Goal: Transaction & Acquisition: Purchase product/service

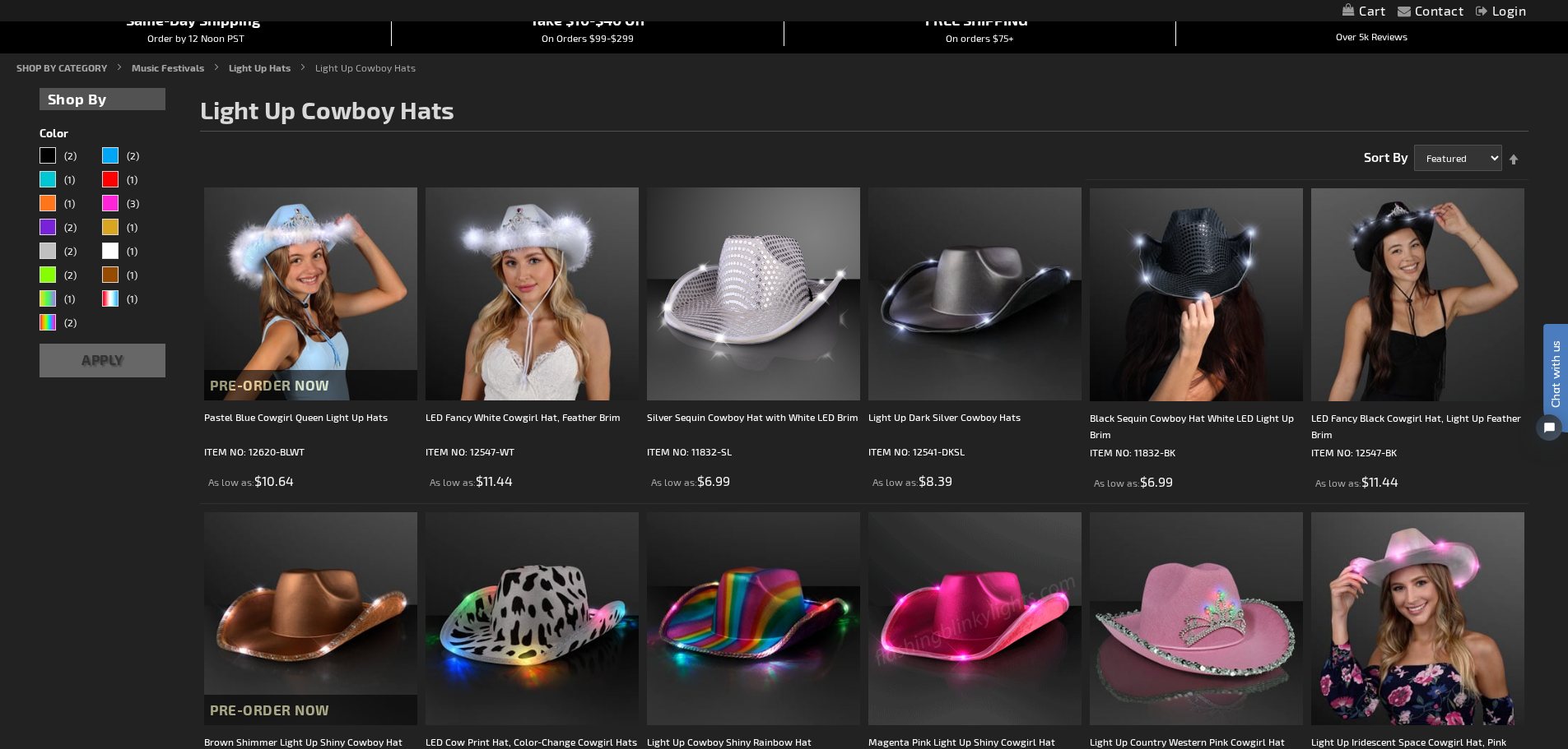
scroll to position [740, 0]
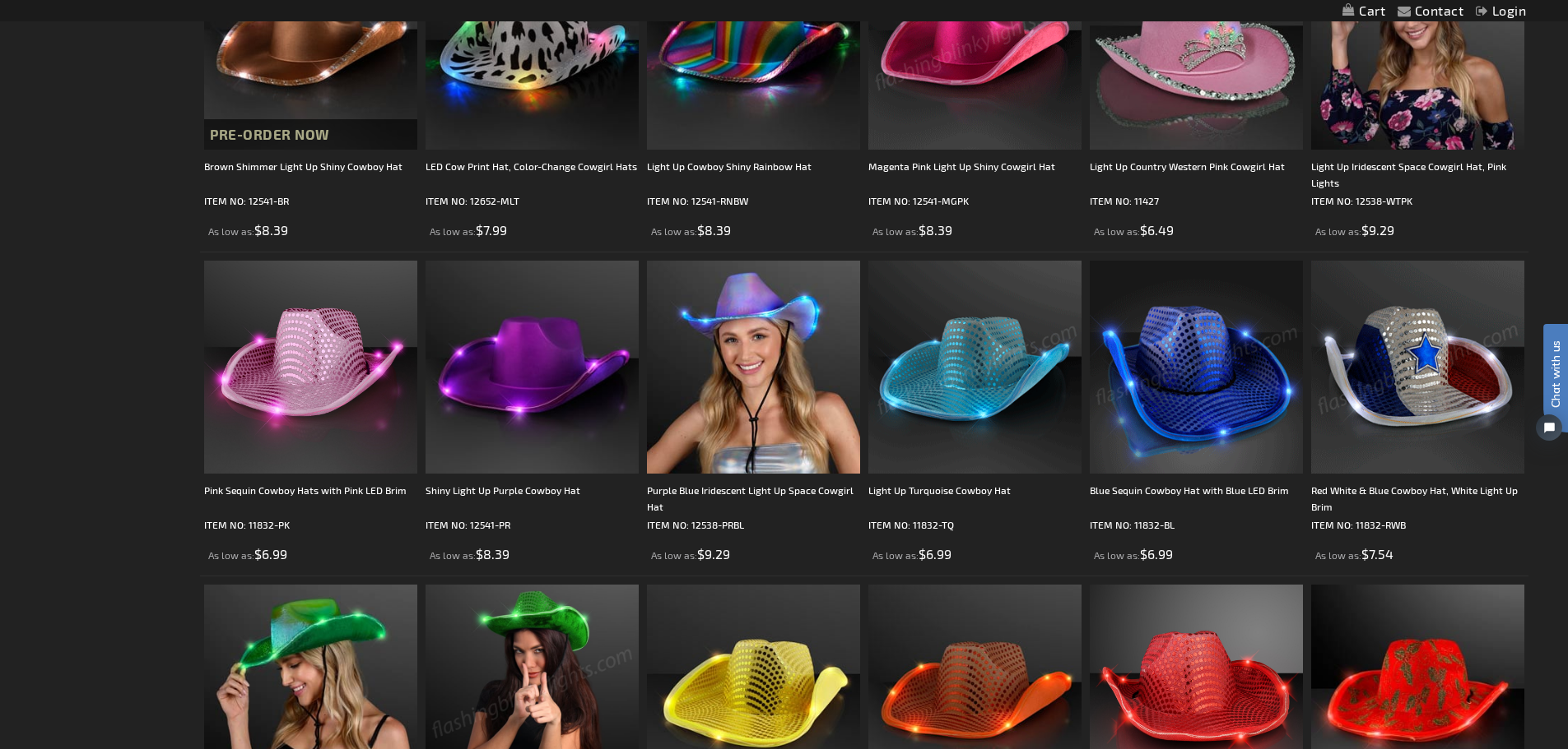
click at [1222, 404] on img at bounding box center [1196, 367] width 213 height 213
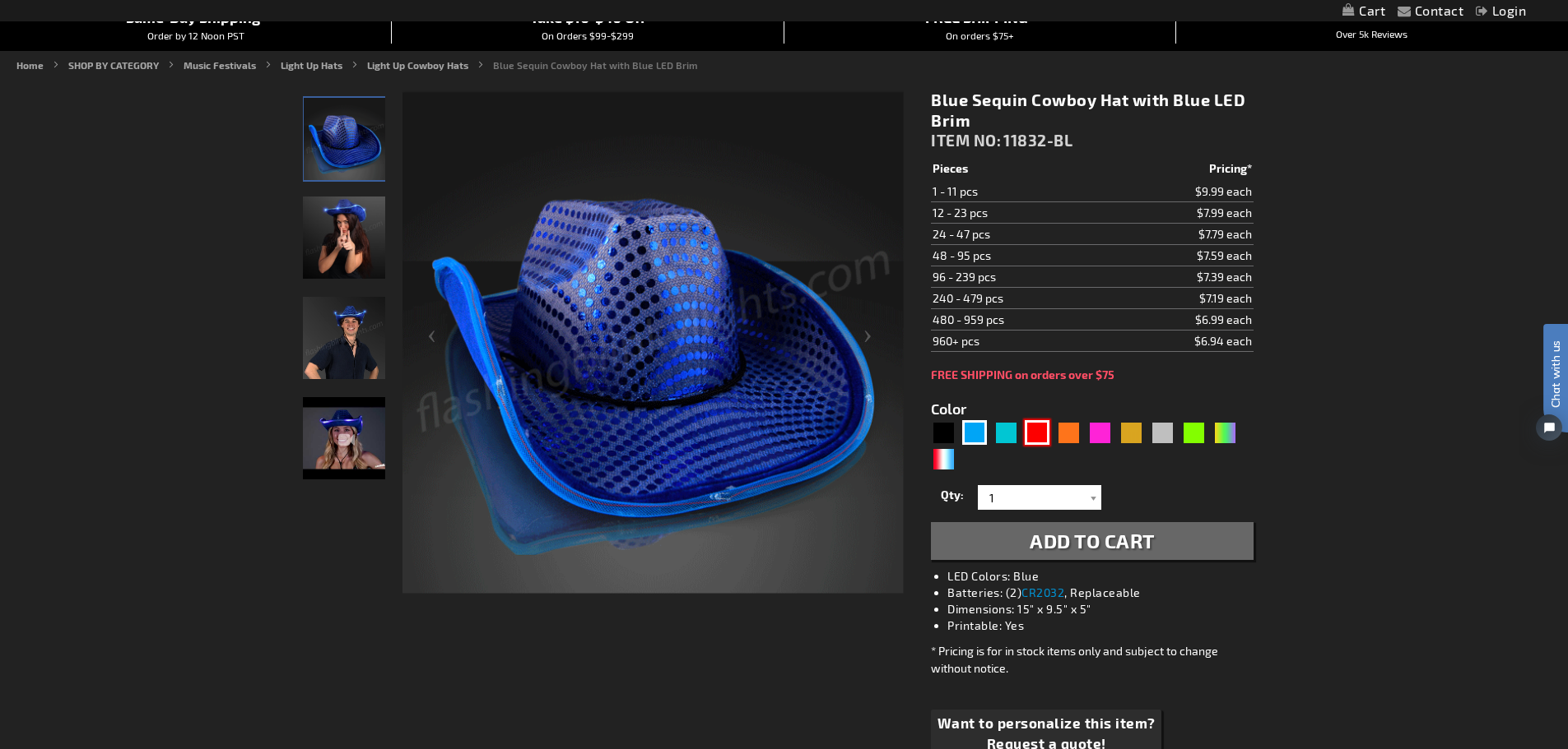
click at [1036, 435] on div "Red" at bounding box center [1037, 433] width 25 height 25
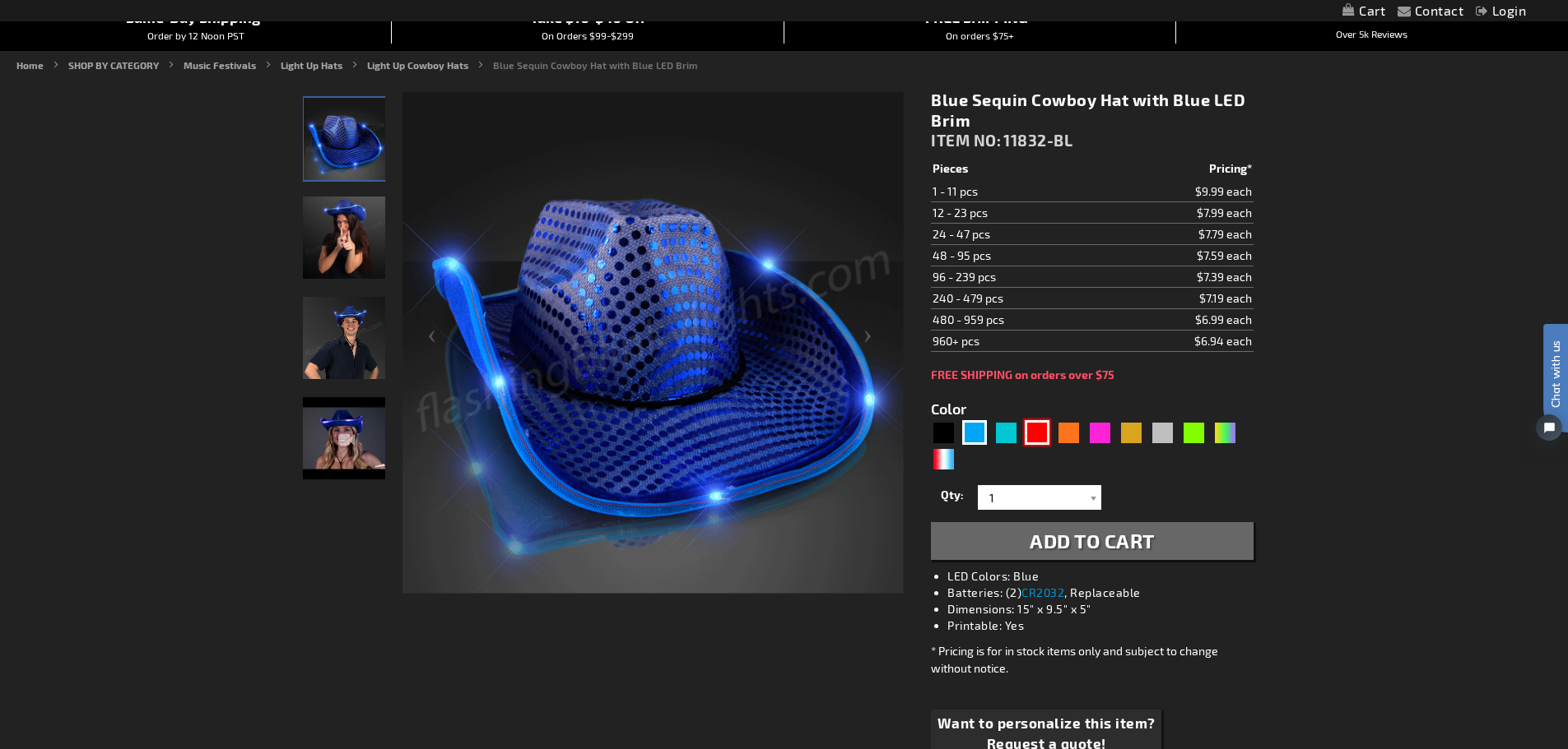
type input "5641"
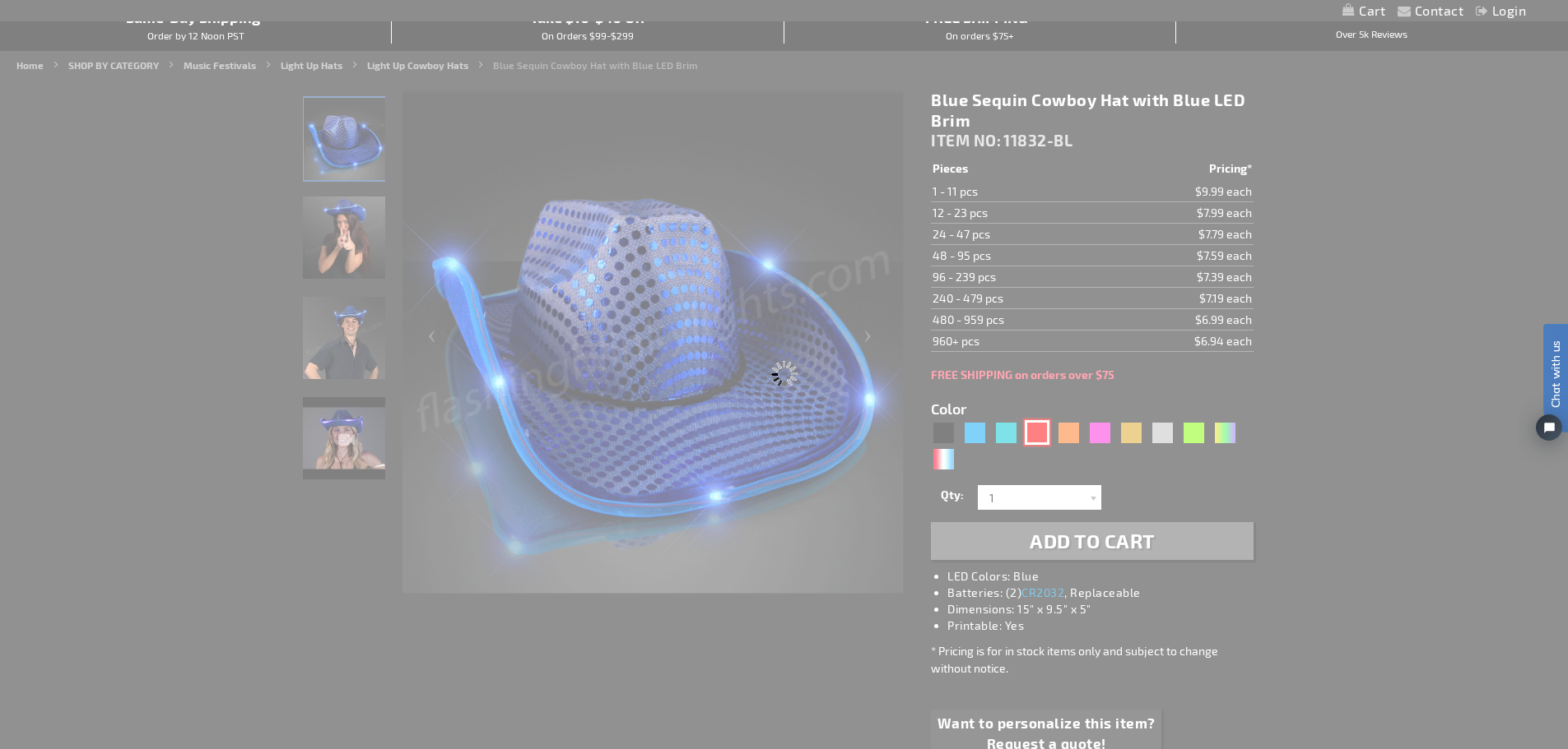
type input "11832-RD"
type input "Customize - Red Sequin Cowboy Hat with Red LED Brim - ITEM NO: 11832-RD"
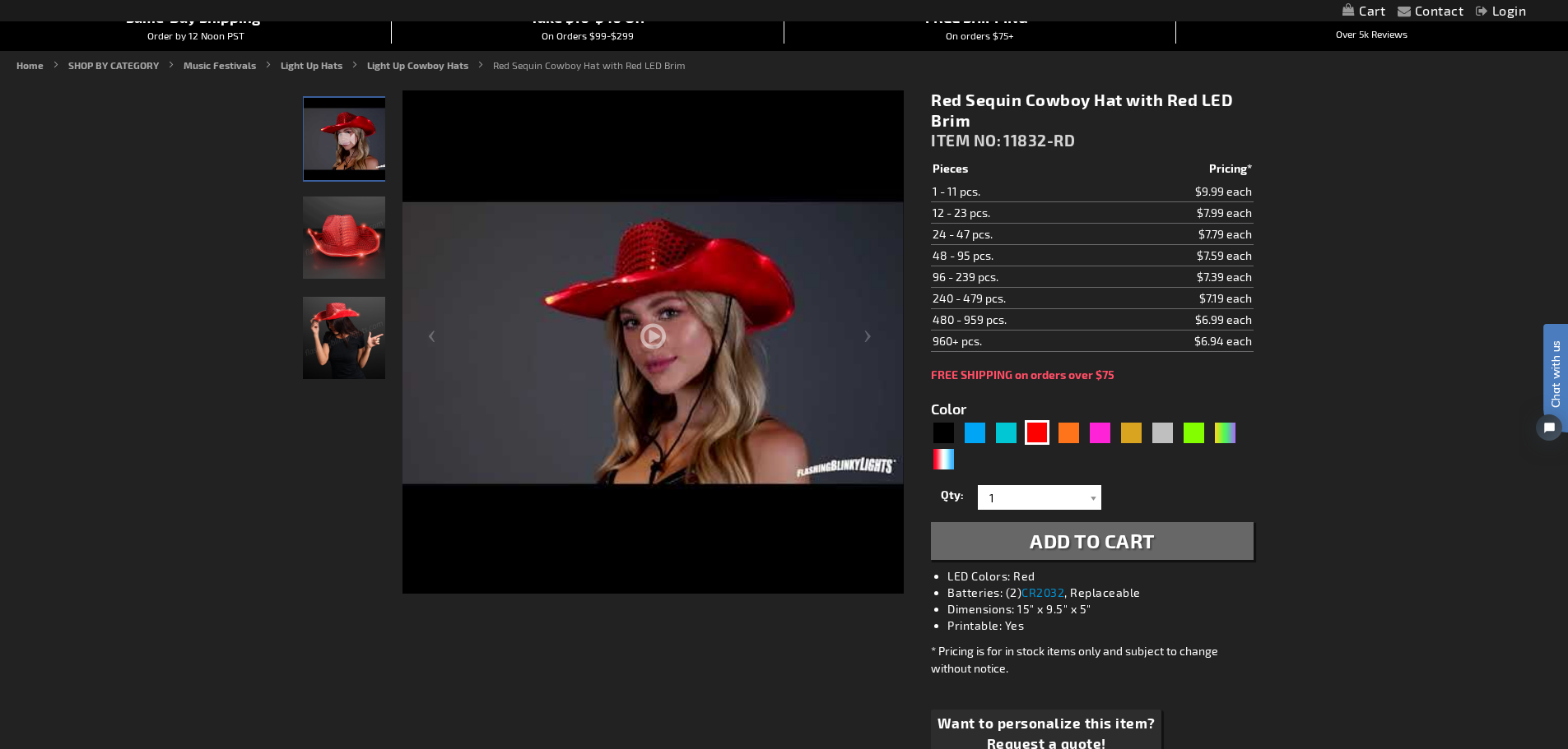
click at [330, 240] on img at bounding box center [344, 237] width 82 height 82
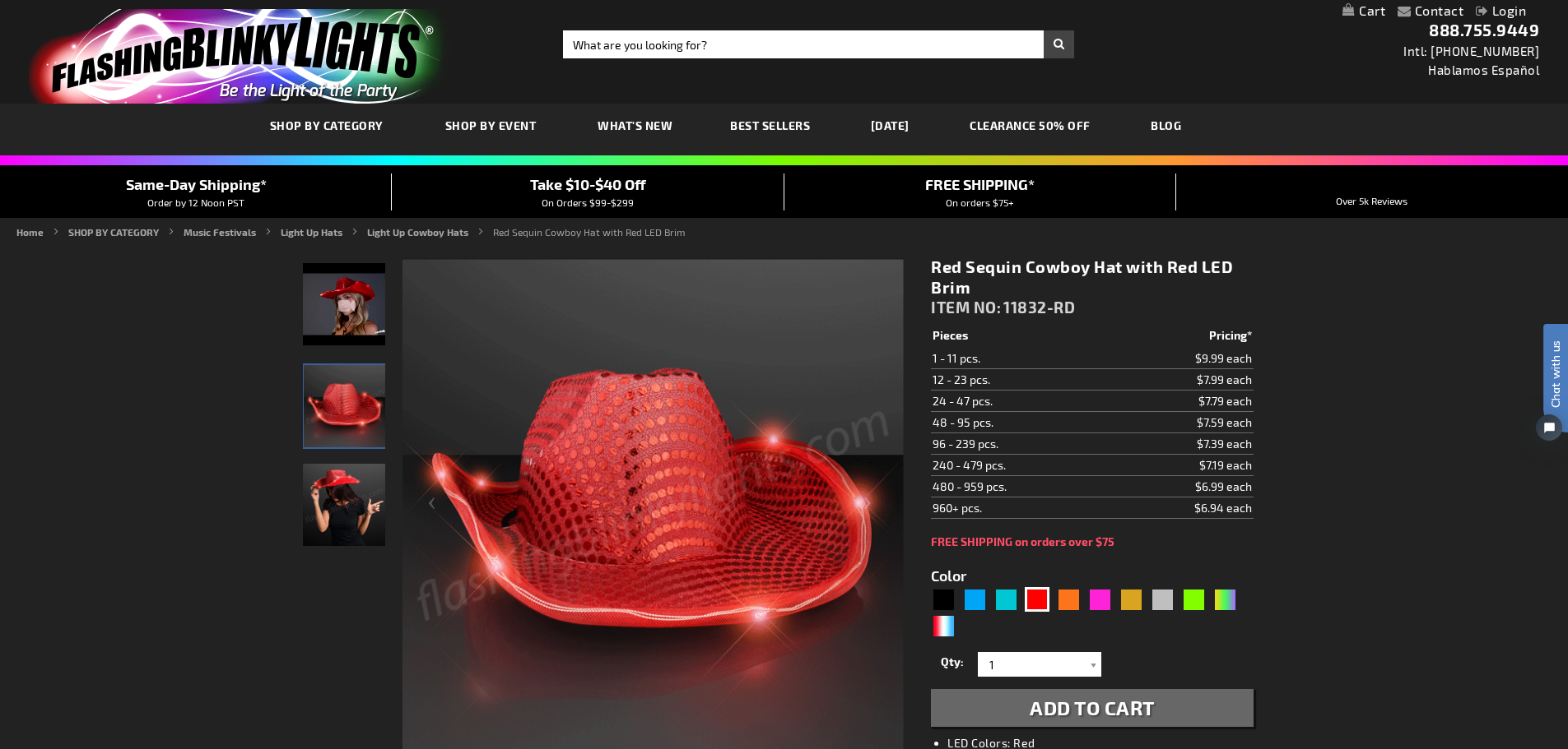
click at [343, 523] on img at bounding box center [344, 505] width 82 height 82
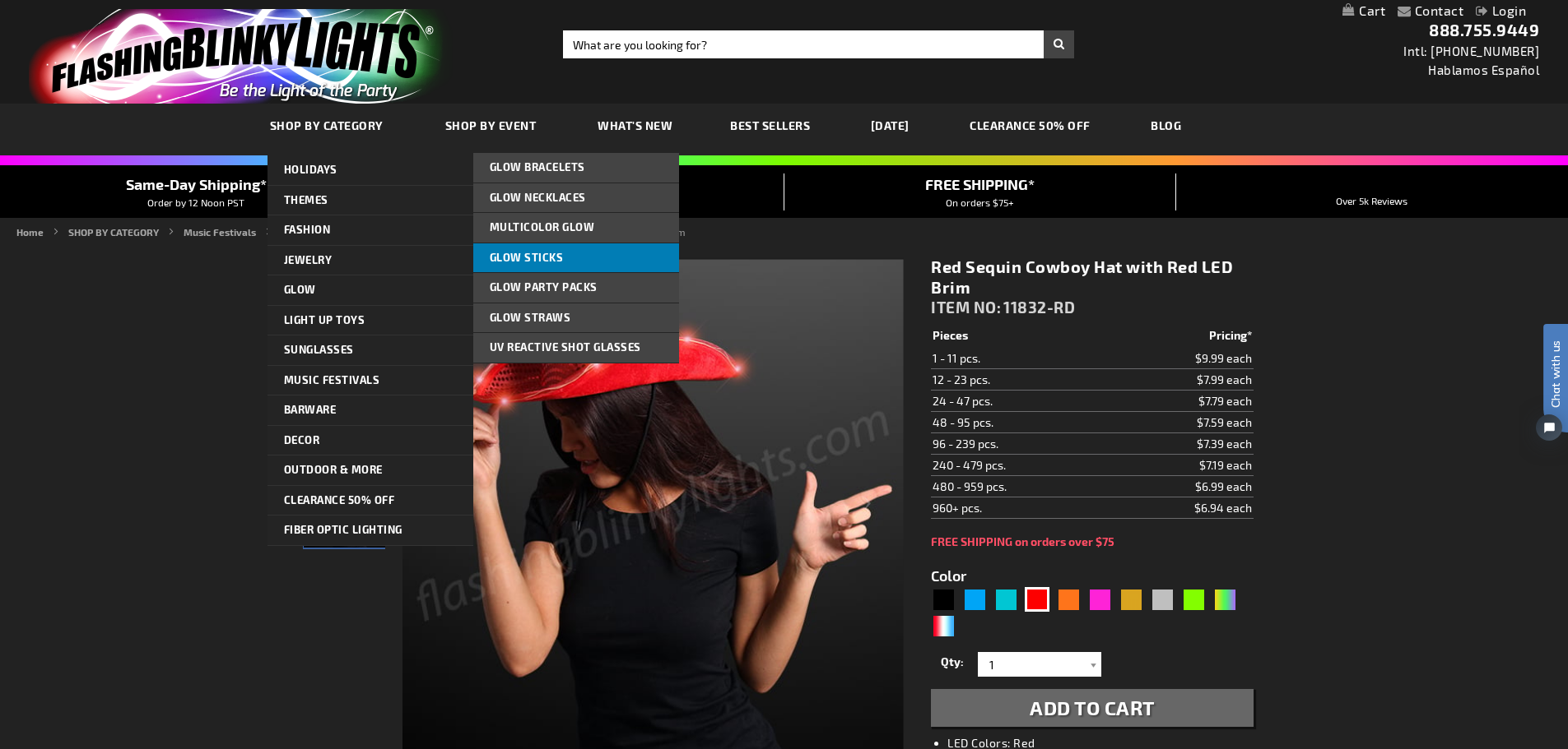
click at [527, 259] on span "Glow Sticks" at bounding box center [527, 257] width 74 height 13
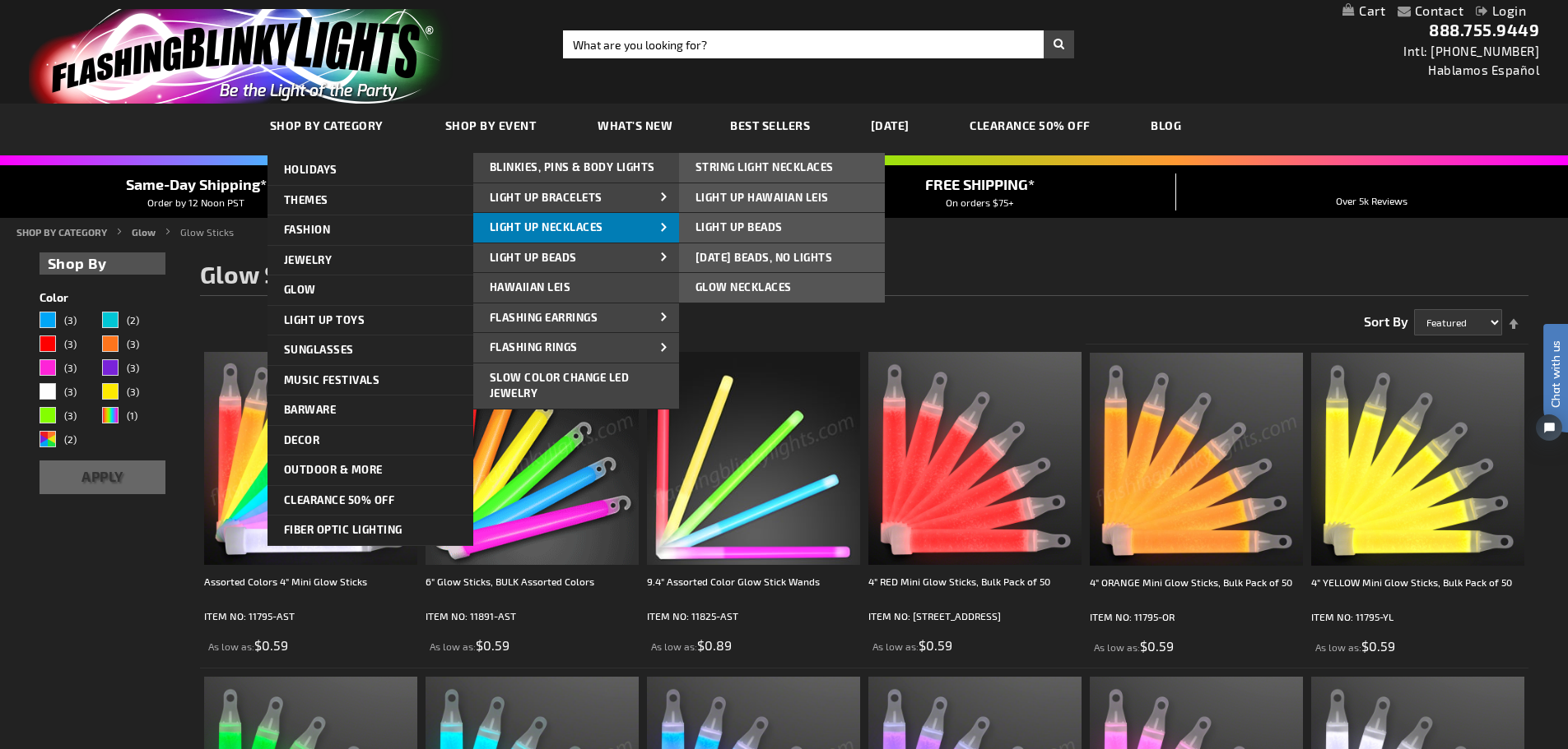
click at [554, 214] on link "Light Up Necklaces" at bounding box center [576, 228] width 206 height 29
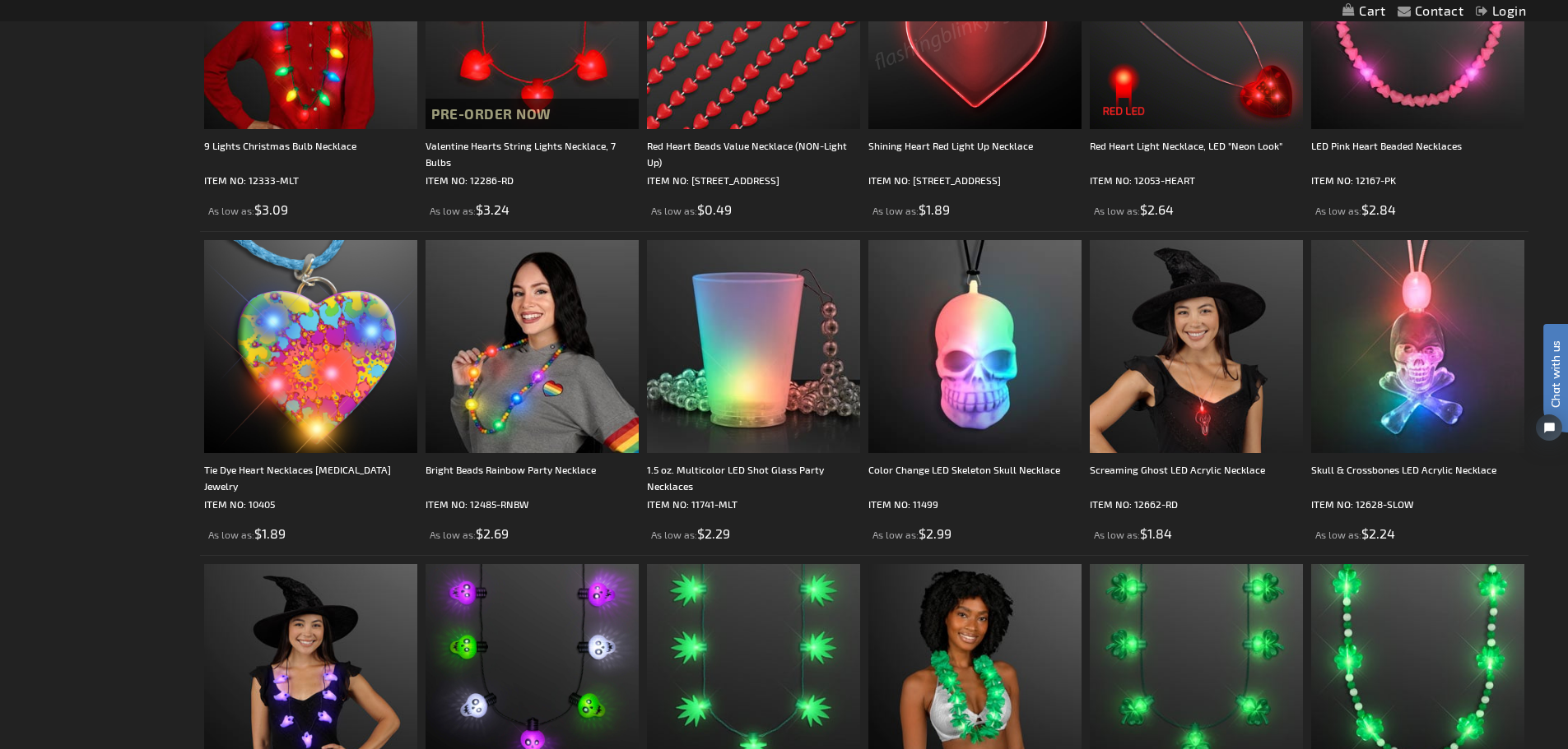
scroll to position [2297, 0]
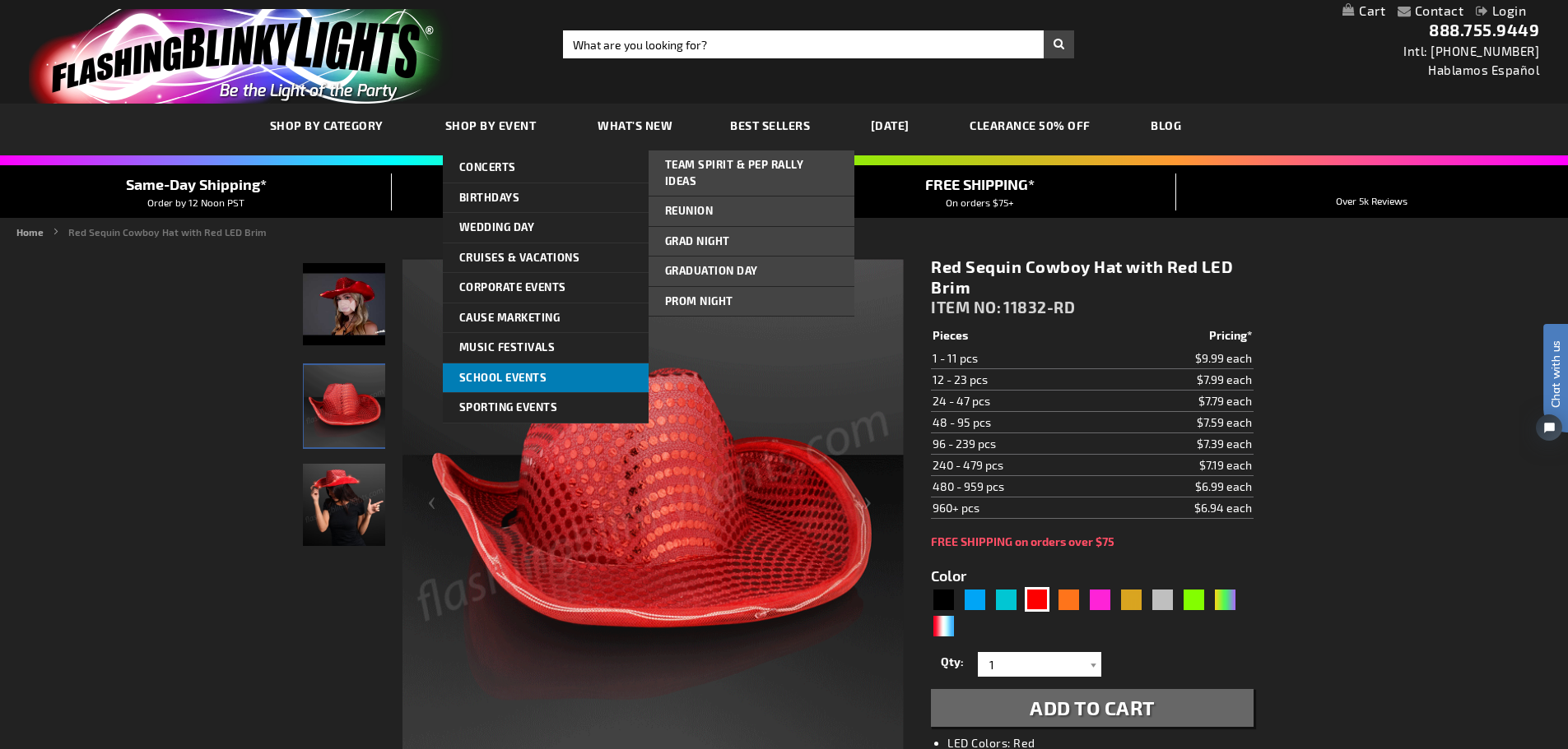
click at [498, 375] on span "School Events" at bounding box center [502, 377] width 88 height 13
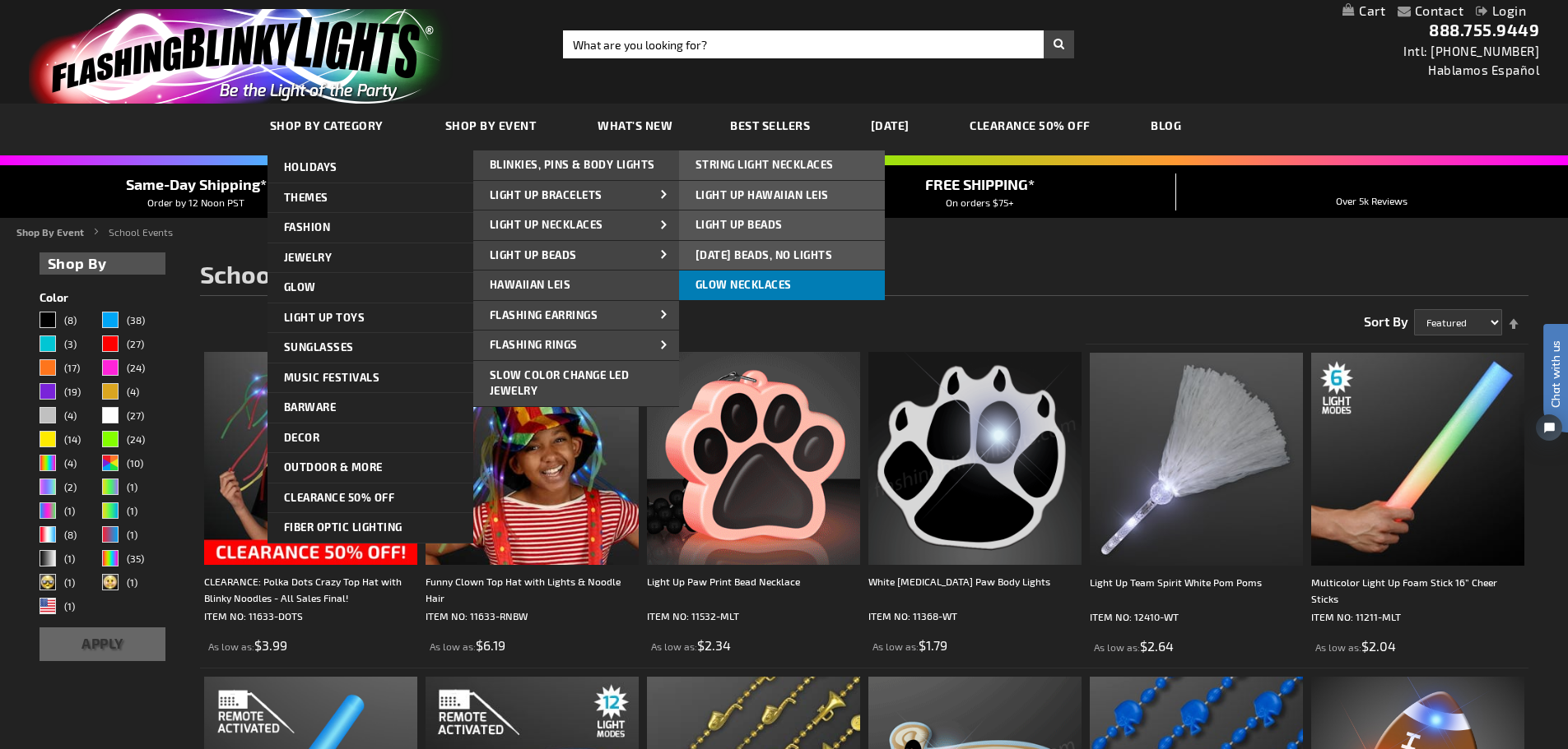
click at [788, 282] on span "Glow Necklaces" at bounding box center [743, 284] width 97 height 13
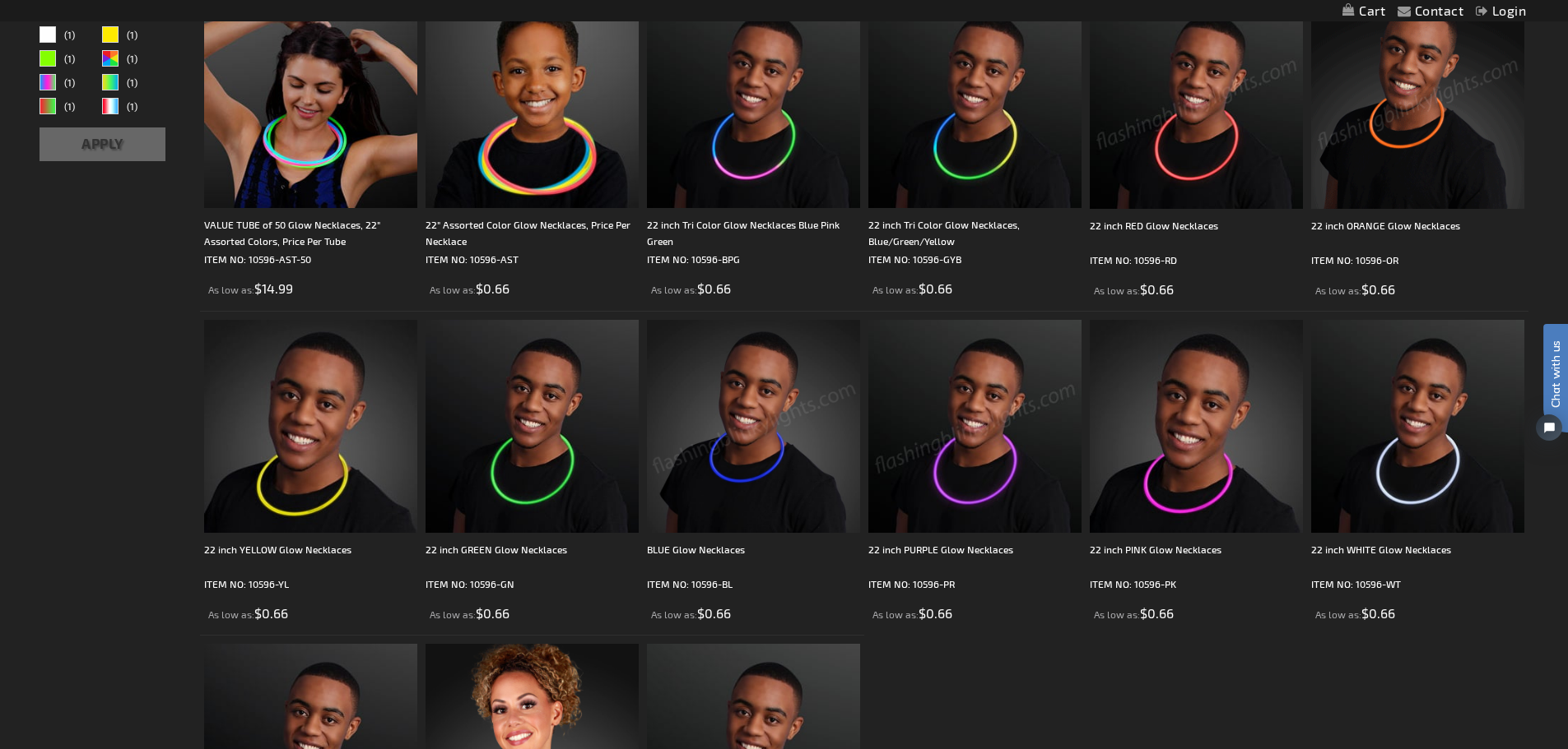
scroll to position [329, 0]
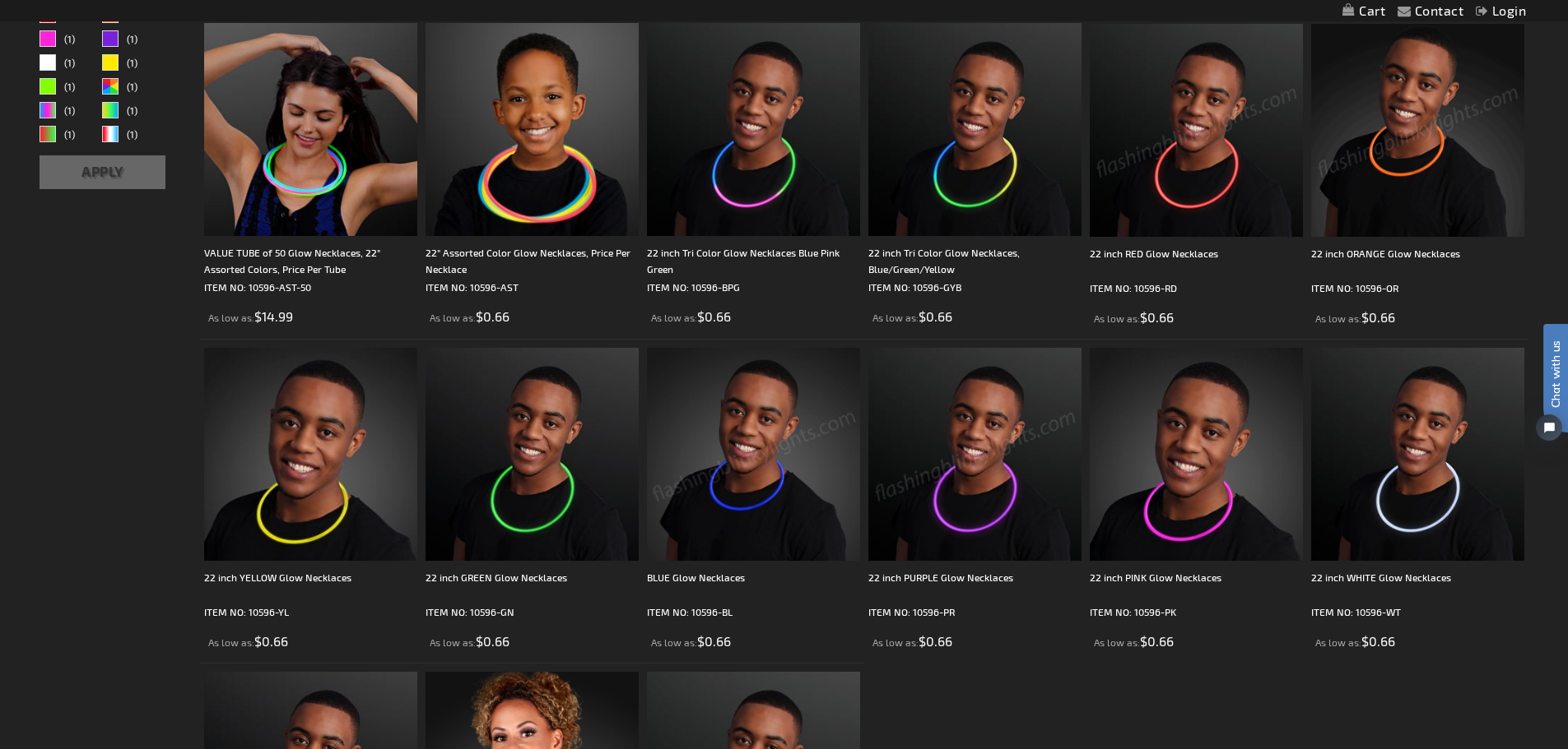
click at [767, 480] on img at bounding box center [753, 454] width 213 height 213
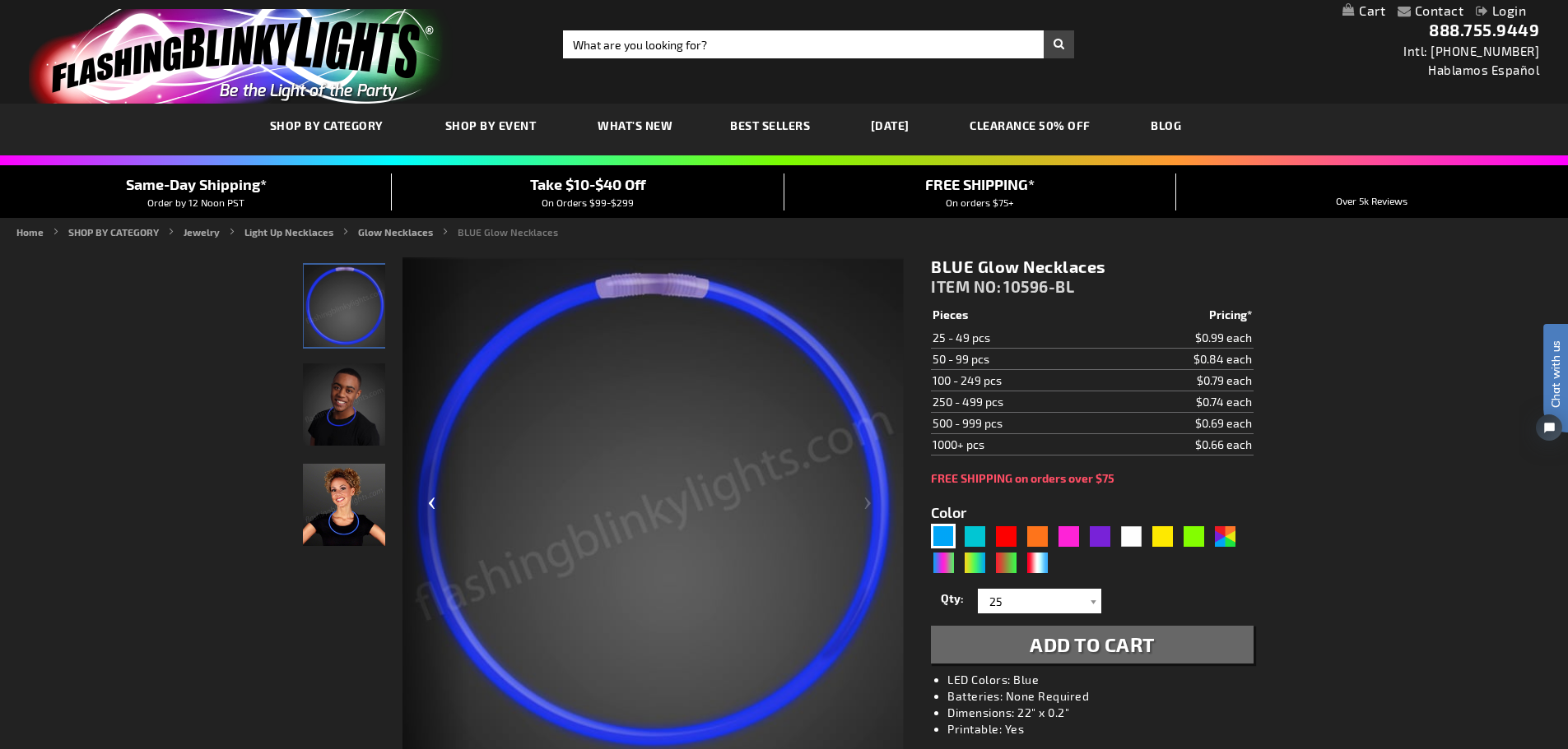
click at [427, 513] on div "Previous" at bounding box center [435, 510] width 66 height 505
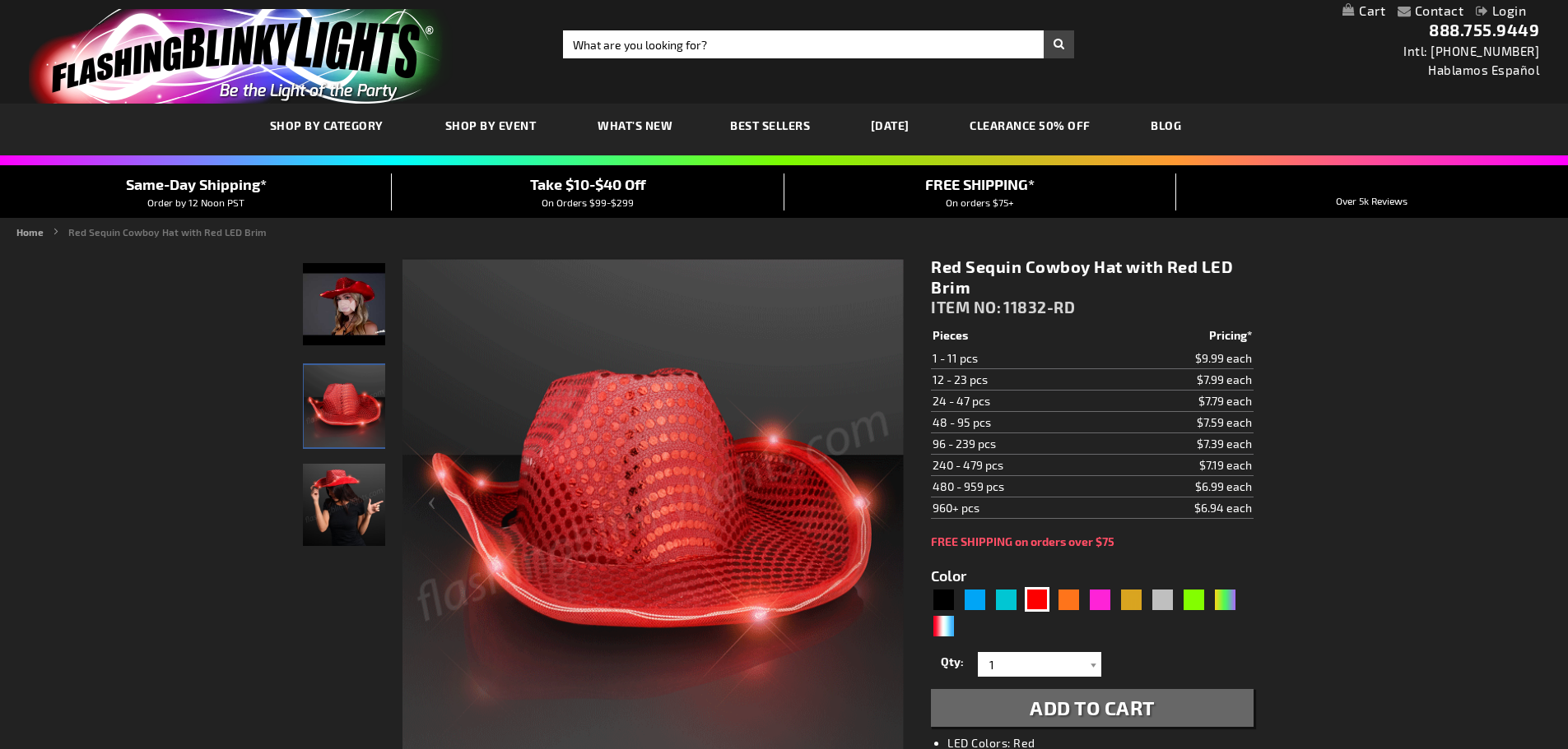
drag, startPoint x: 0, startPoint y: 0, endPoint x: 97, endPoint y: 344, distance: 357.4
